Goal: Information Seeking & Learning: Understand process/instructions

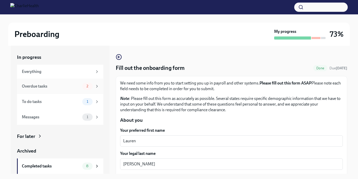
click at [88, 85] on span "2" at bounding box center [87, 86] width 8 height 4
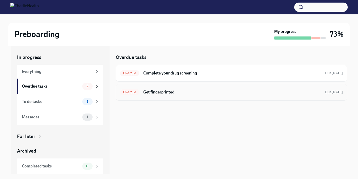
click at [174, 93] on h6 "Get fingerprinted" at bounding box center [232, 92] width 178 height 6
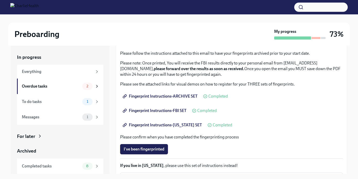
scroll to position [46, 0]
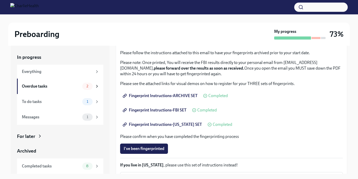
click at [190, 96] on span "Fingerprint Instructions-ARCHIVE SET" at bounding box center [161, 95] width 74 height 5
click at [143, 123] on span "Fingerprint Instructions-FLORIDA SET" at bounding box center [163, 124] width 78 height 5
click at [91, 90] on div "2" at bounding box center [90, 86] width 17 height 7
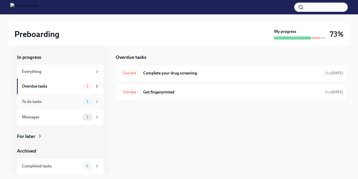
click at [89, 101] on span "1" at bounding box center [88, 102] width 8 height 4
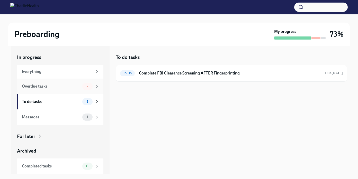
click at [94, 86] on div "2" at bounding box center [90, 86] width 17 height 7
